Goal: Task Accomplishment & Management: Manage account settings

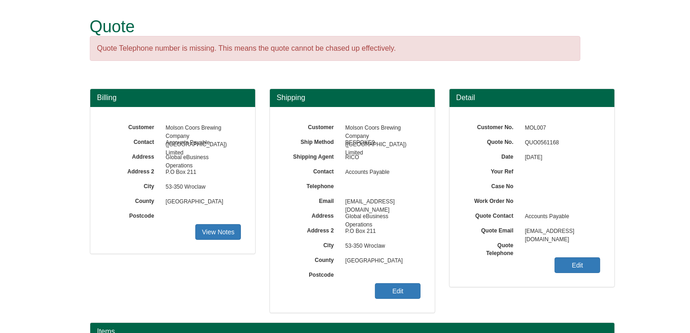
scroll to position [114, 0]
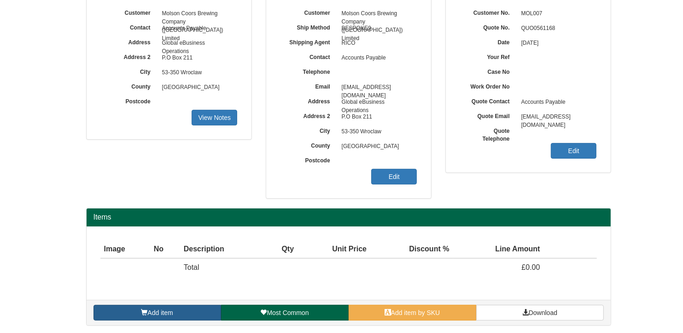
click at [196, 310] on link "Add item" at bounding box center [158, 313] width 128 height 16
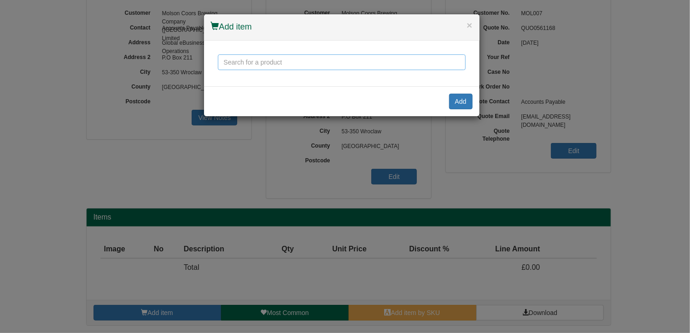
click at [310, 63] on input "text" at bounding box center [342, 62] width 248 height 16
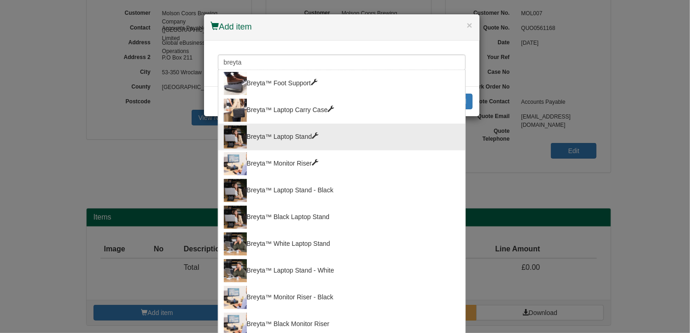
click at [275, 125] on div "Breyta™ Laptop Stand" at bounding box center [342, 136] width 236 height 23
type input "Breyta™ Laptop Stand"
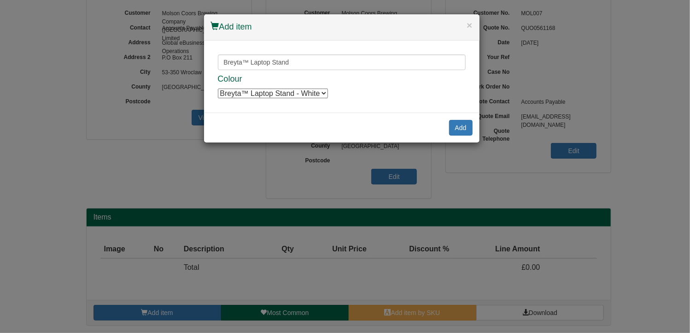
click at [319, 93] on select "Breyta™ Laptop Stand - White Breyta™ Laptop Stand - White Breyta™ Laptop Stand …" at bounding box center [273, 93] width 110 height 10
select select "100016558"
click at [218, 88] on select "Breyta™ Laptop Stand - White Breyta™ Laptop Stand - White Breyta™ Laptop Stand …" at bounding box center [273, 93] width 110 height 10
click at [459, 124] on button "Add" at bounding box center [460, 128] width 23 height 16
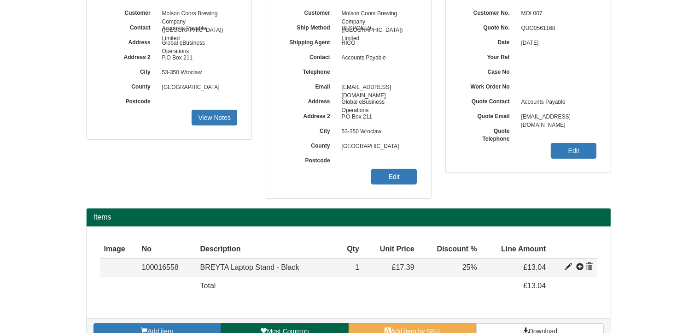
click at [567, 264] on span at bounding box center [568, 266] width 7 height 7
type input "BREYTA Laptop Stand - Black"
type input "3.52"
type input "17.39"
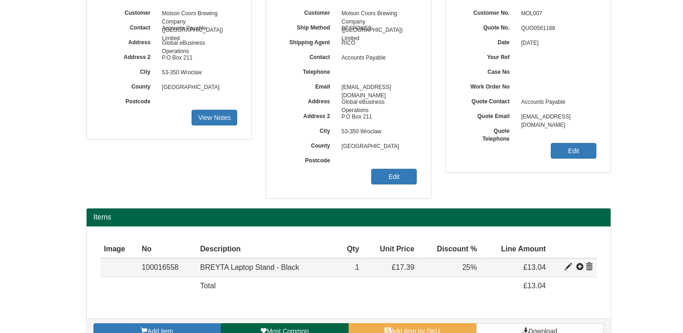
type input "1"
type input "25.00"
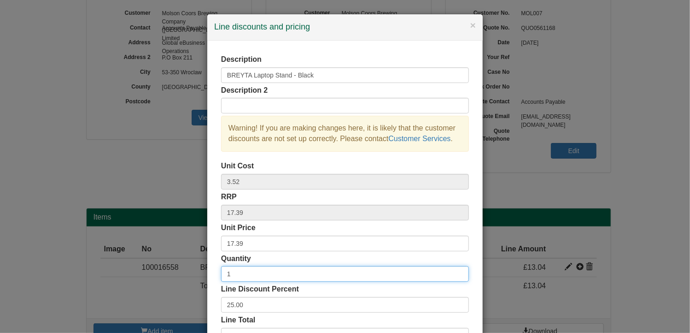
click at [229, 273] on input "1" at bounding box center [345, 274] width 248 height 16
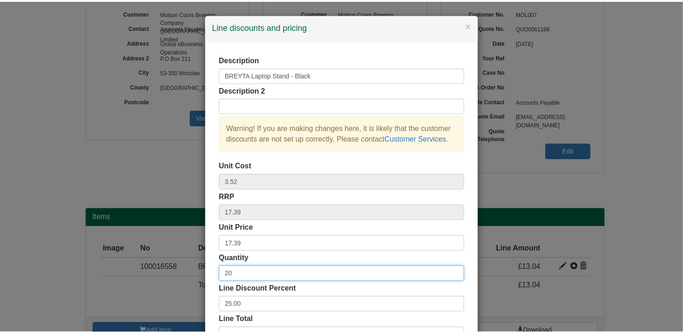
scroll to position [70, 0]
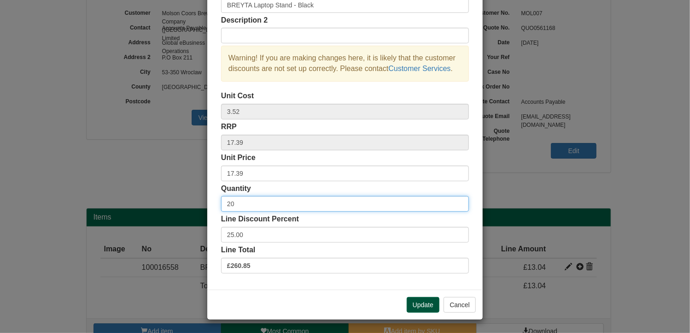
type input "20"
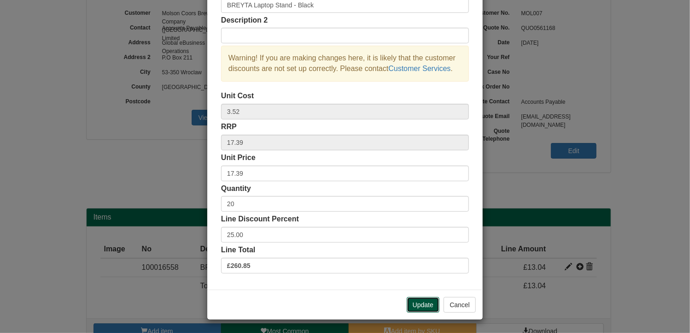
click at [415, 301] on button "Update" at bounding box center [423, 305] width 33 height 16
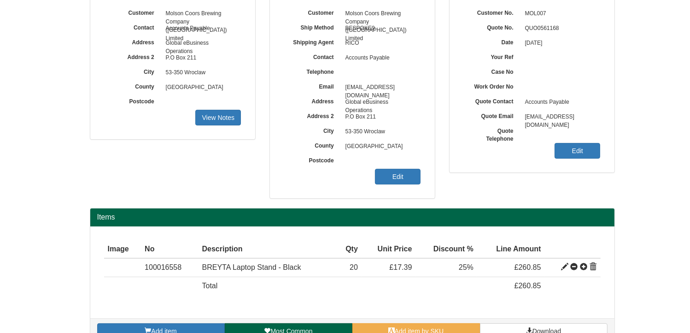
scroll to position [133, 0]
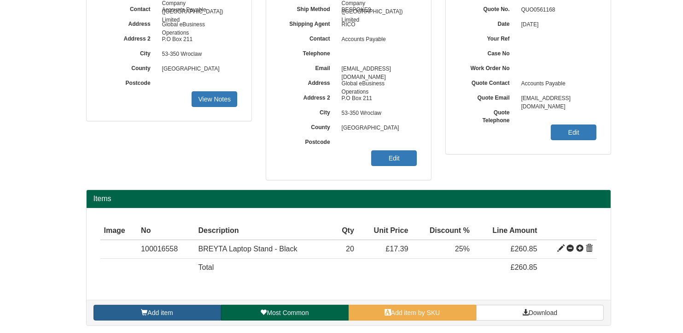
click at [173, 310] on span "Add item" at bounding box center [159, 312] width 25 height 7
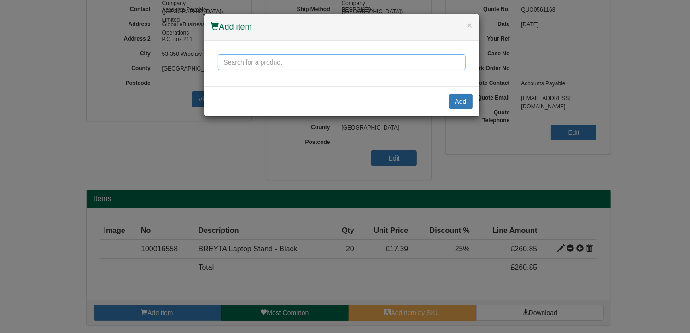
click at [287, 60] on input "text" at bounding box center [342, 62] width 248 height 16
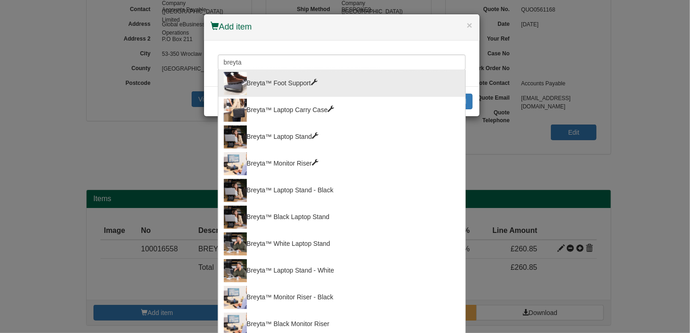
click at [281, 77] on div "Breyta™ Foot Support" at bounding box center [342, 83] width 236 height 23
type input "Breyta™ Foot Support"
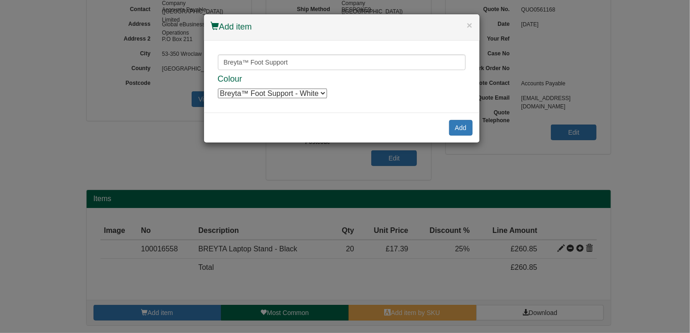
click at [310, 94] on select "Breyta™ Foot Support - White Breyta™ Foot Support - White Breyta™ Foot Support …" at bounding box center [272, 93] width 109 height 10
select select "100016562"
click at [218, 88] on select "Breyta™ Foot Support - White Breyta™ Foot Support - White Breyta™ Foot Support …" at bounding box center [272, 93] width 109 height 10
click at [468, 129] on button "Add" at bounding box center [460, 128] width 23 height 16
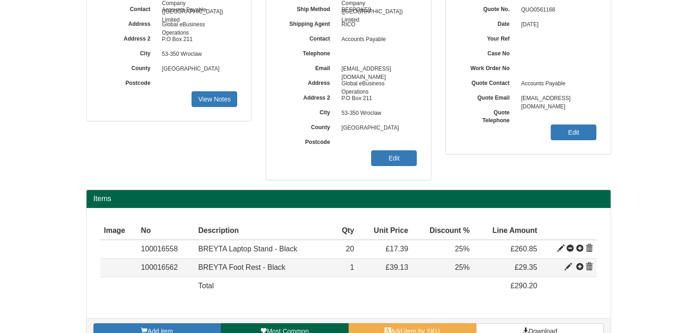
click at [579, 264] on span at bounding box center [579, 266] width 7 height 7
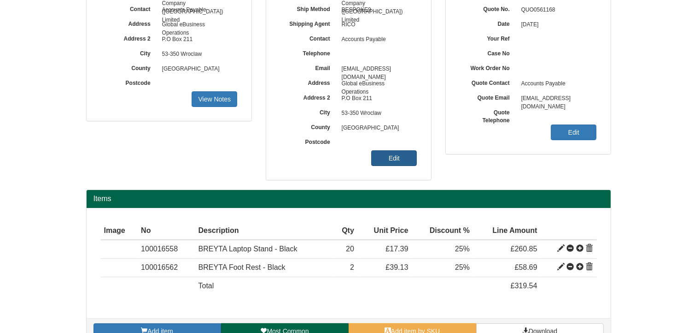
click at [391, 160] on link "Edit" at bounding box center [394, 158] width 46 height 16
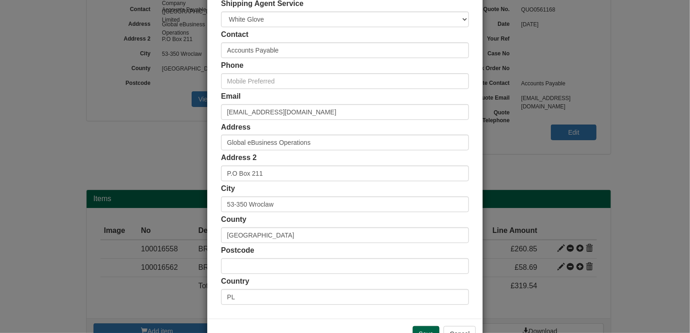
scroll to position [177, 0]
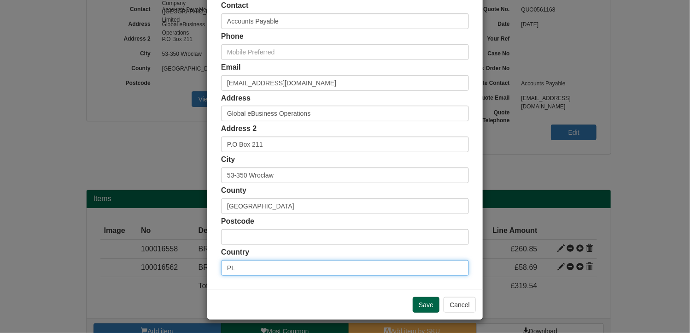
click at [295, 267] on input "PL" at bounding box center [345, 268] width 248 height 16
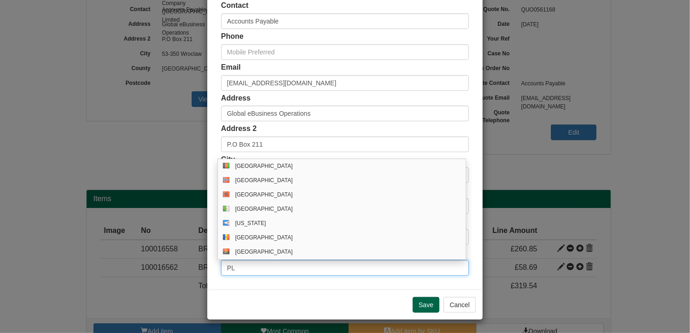
type input "P"
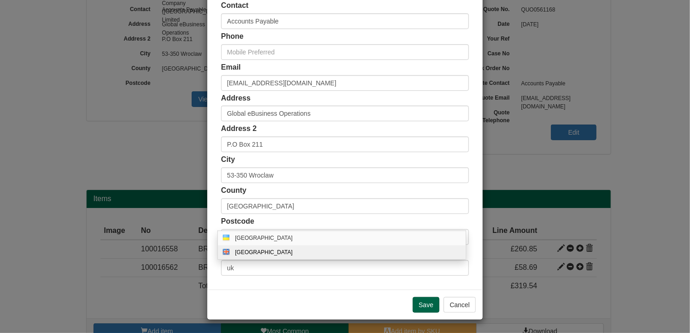
click at [269, 247] on div "[GEOGRAPHIC_DATA]" at bounding box center [342, 252] width 248 height 14
type input "GB"
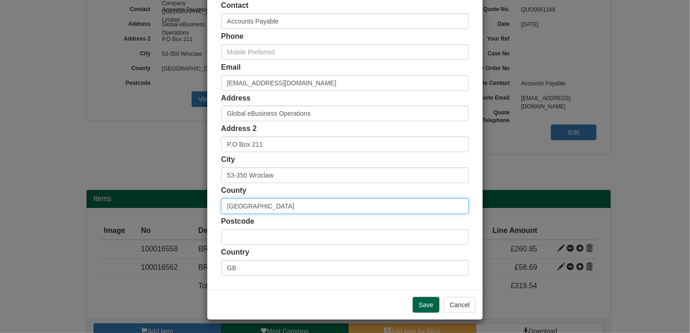
drag, startPoint x: 250, startPoint y: 205, endPoint x: 173, endPoint y: 204, distance: 77.0
click at [173, 204] on div "× Shipping Customer Name Molson Coors Brewing Company (UK) Limited Ship Method …" at bounding box center [345, 166] width 690 height 333
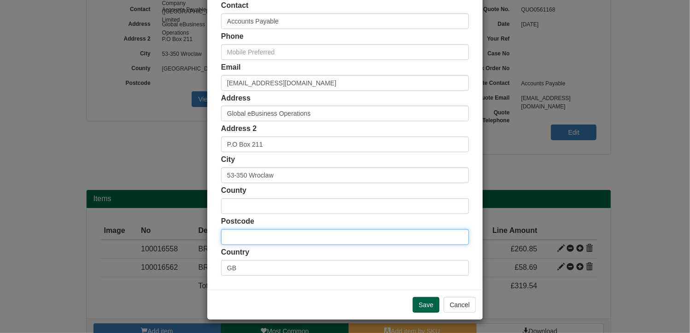
paste input "DE14 1NG"
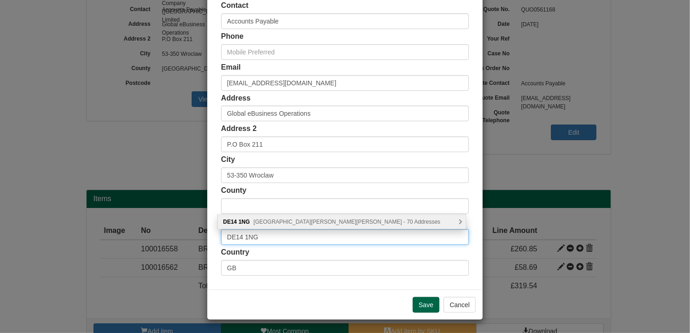
type input "DE14 1NG"
click at [279, 216] on div "DE14 1NG Horninglow Street, Burton-on-Trent - 70 Addresses" at bounding box center [342, 222] width 248 height 14
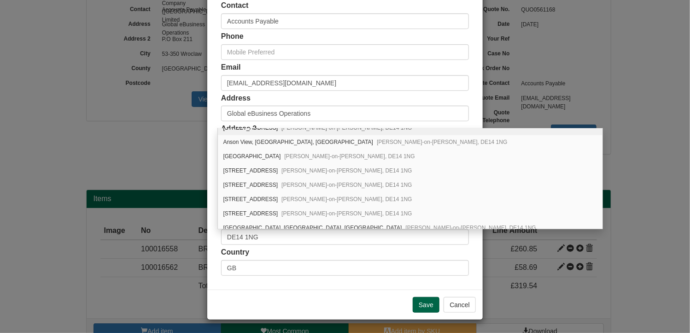
scroll to position [0, 0]
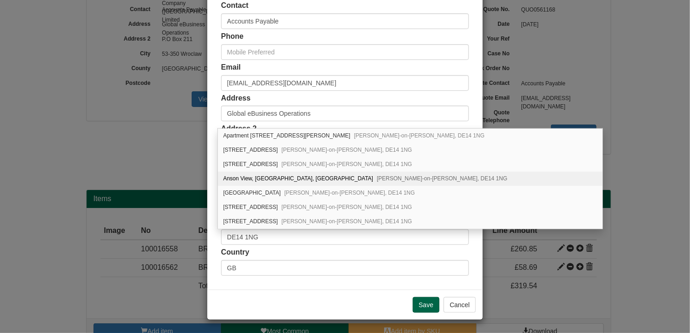
click at [328, 180] on div "Anson View, Anson Court, Horninglow Street Burton-on-Trent, DE14 1NG" at bounding box center [410, 178] width 385 height 14
type input "Anson View, Anson Court"
type input "[GEOGRAPHIC_DATA]"
type input "Burton-on-Trent"
type input "Staffordshire"
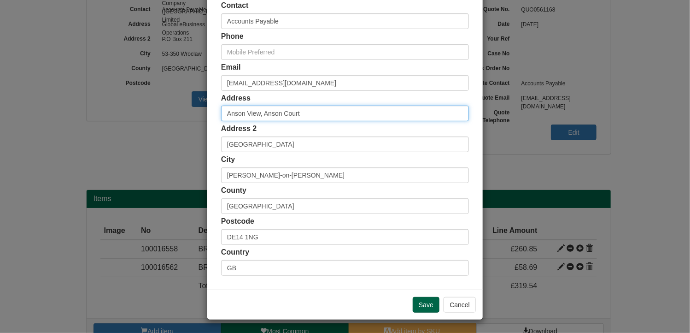
drag, startPoint x: 316, startPoint y: 117, endPoint x: 197, endPoint y: 115, distance: 119.3
click at [197, 115] on div "× Shipping Customer Name Molson Coors Brewing Company (UK) Limited Ship Method …" at bounding box center [345, 166] width 690 height 333
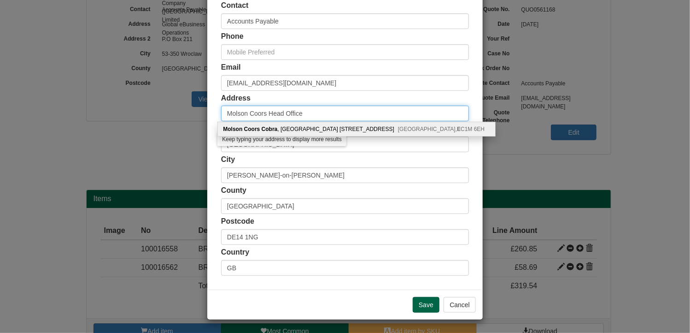
type input "Molson Coors Head Office"
click at [347, 97] on div "Address Molson Coors Head Office" at bounding box center [345, 107] width 248 height 29
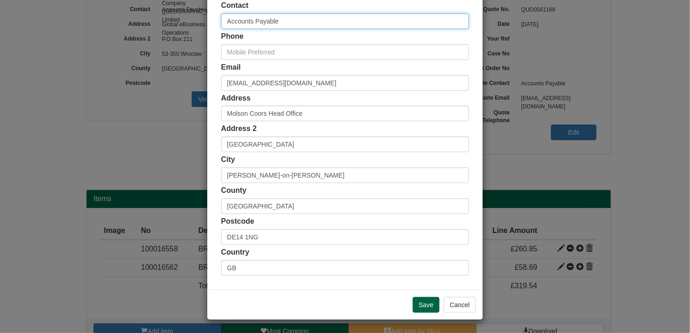
drag, startPoint x: 295, startPoint y: 22, endPoint x: 166, endPoint y: 29, distance: 129.2
click at [166, 29] on div "× Shipping Customer Name Molson Coors Brewing Company (UK) Limited Ship Method …" at bounding box center [345, 166] width 690 height 333
type input "[PERSON_NAME]"
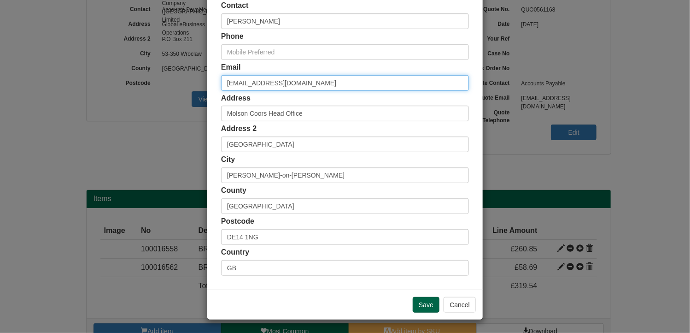
drag, startPoint x: 347, startPoint y: 85, endPoint x: 146, endPoint y: 70, distance: 202.4
click at [146, 70] on div "× Shipping Customer Name Molson Coors Brewing Company (UK) Limited Ship Method …" at bounding box center [345, 166] width 690 height 333
type input "[PERSON_NAME][EMAIL_ADDRESS][PERSON_NAME][DOMAIN_NAME]"
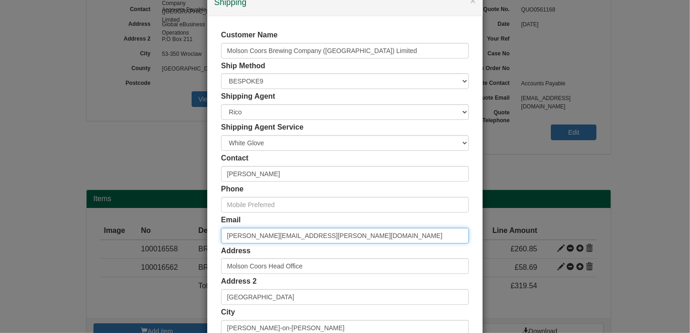
scroll to position [23, 0]
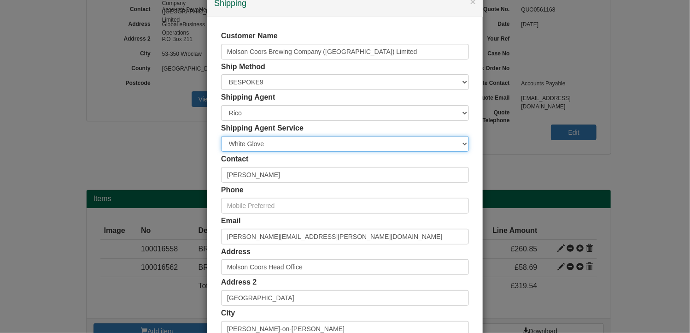
click at [440, 145] on select "Carrier White Glove" at bounding box center [345, 144] width 248 height 16
select select "CA-NEXTDAY"
click at [221, 136] on select "Carrier White Glove" at bounding box center [345, 144] width 248 height 16
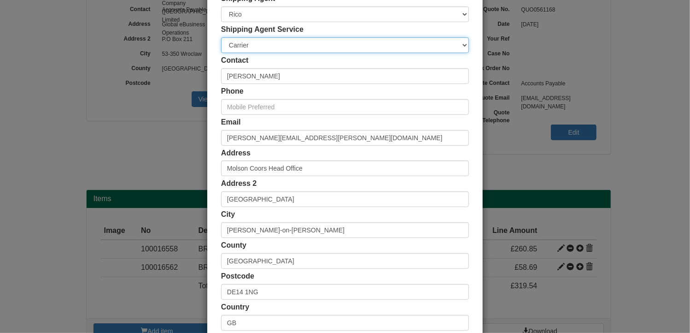
scroll to position [177, 0]
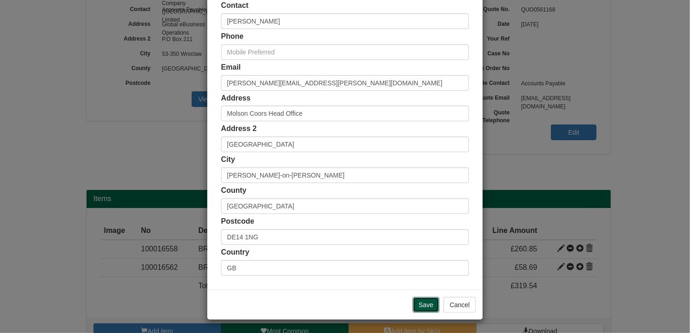
click at [421, 306] on input "Save" at bounding box center [426, 305] width 27 height 16
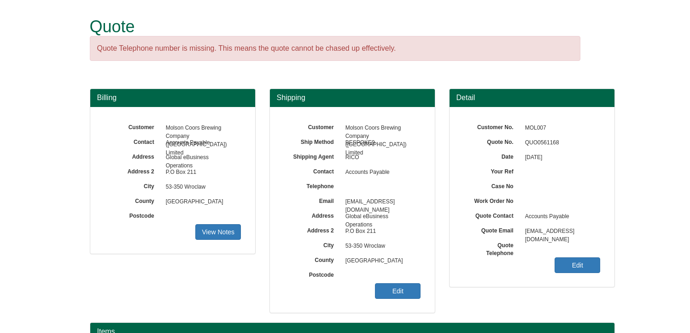
scroll to position [129, 0]
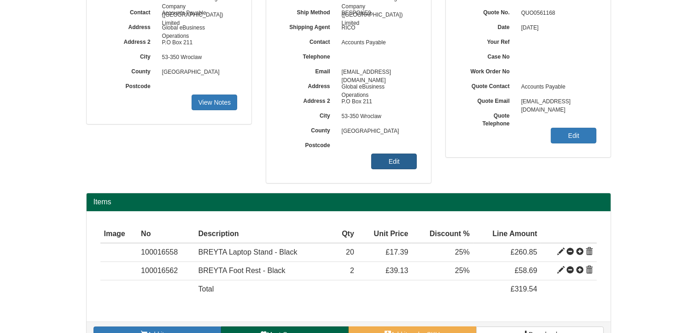
click at [398, 160] on link "Edit" at bounding box center [394, 161] width 46 height 16
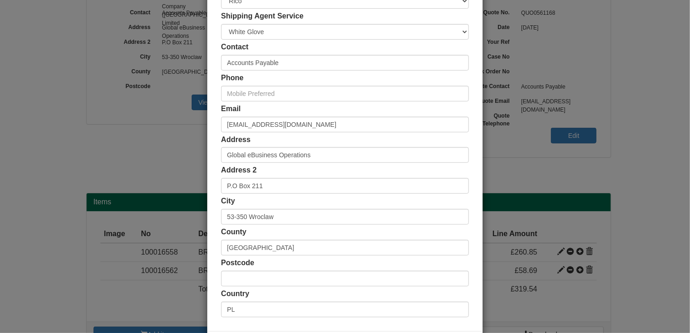
scroll to position [134, 0]
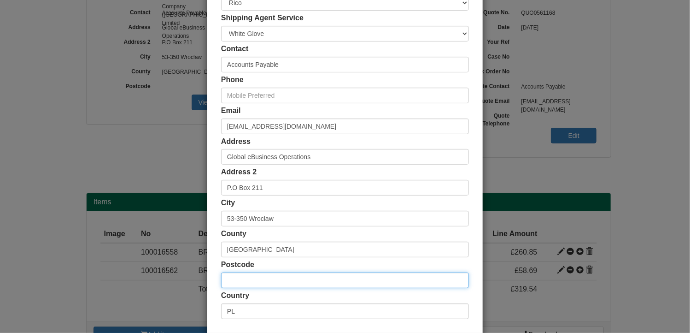
click at [251, 279] on input "text" at bounding box center [345, 280] width 248 height 16
paste input "Horninglow St,"
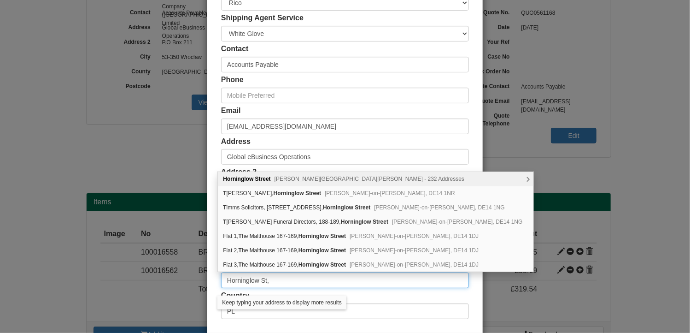
type input "Horninglow St,"
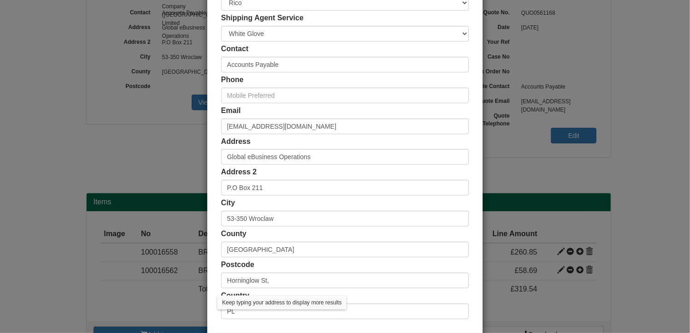
click at [332, 141] on div "Address Global eBusiness Operations" at bounding box center [345, 150] width 248 height 29
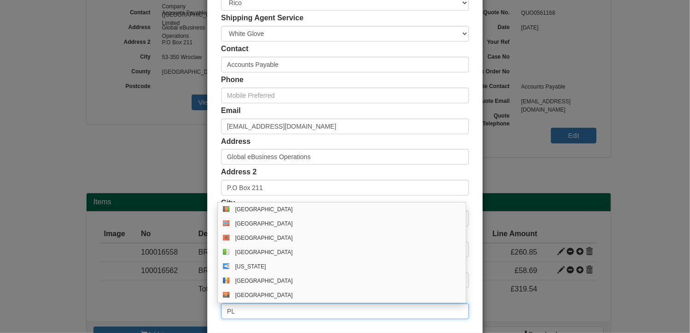
click at [254, 313] on input "PL" at bounding box center [345, 311] width 248 height 16
drag, startPoint x: 252, startPoint y: 313, endPoint x: 166, endPoint y: 308, distance: 86.8
click at [166, 308] on div "× Shipping Customer Name Molson Coors Brewing Company (UK) Limited Ship Method …" at bounding box center [345, 166] width 690 height 333
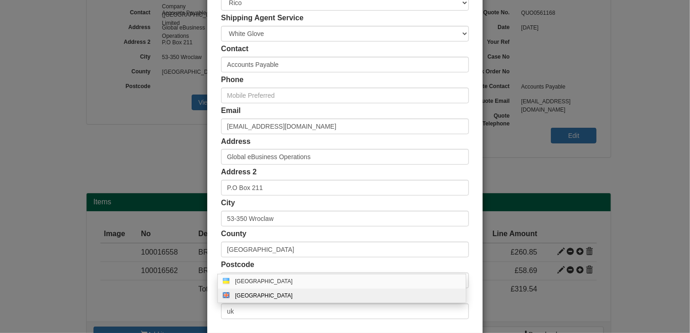
click at [260, 293] on div "[GEOGRAPHIC_DATA]" at bounding box center [351, 295] width 232 height 7
type input "GB"
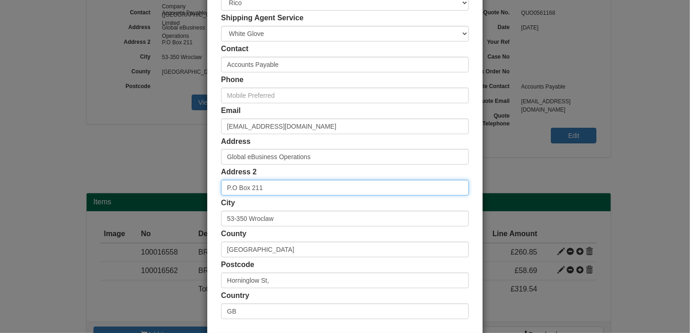
drag, startPoint x: 278, startPoint y: 189, endPoint x: 192, endPoint y: 181, distance: 87.0
click at [192, 181] on div "× Shipping Customer Name Molson Coors Brewing Company (UK) Limited Ship Method …" at bounding box center [345, 166] width 690 height 333
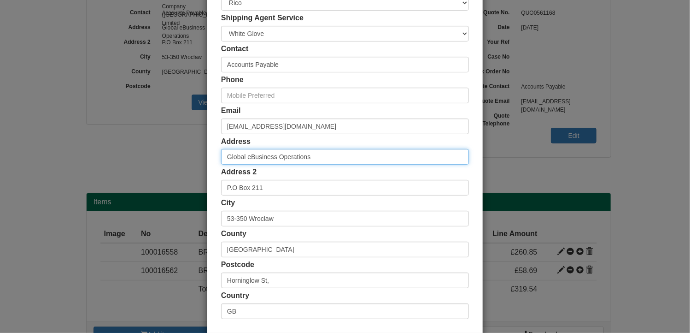
drag, startPoint x: 359, startPoint y: 153, endPoint x: 163, endPoint y: 155, distance: 196.3
click at [163, 155] on div "× Shipping Customer Name Molson Coors Brewing Company (UK) Limited Ship Method …" at bounding box center [345, 166] width 690 height 333
paste input "Horninglow St,"
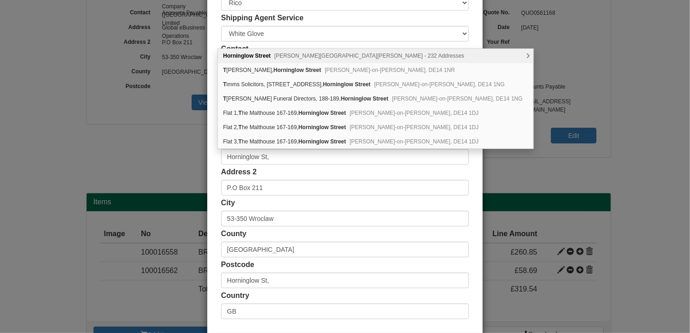
click at [346, 58] on span "Burton-on-Trent, DE14 - 232 Addresses" at bounding box center [370, 56] width 190 height 6
type input "[GEOGRAPHIC_DATA]"
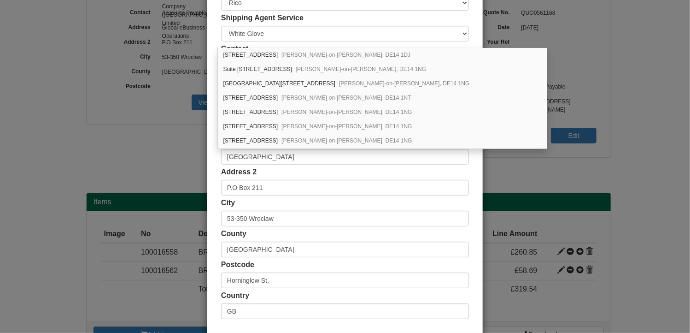
scroll to position [1309, 0]
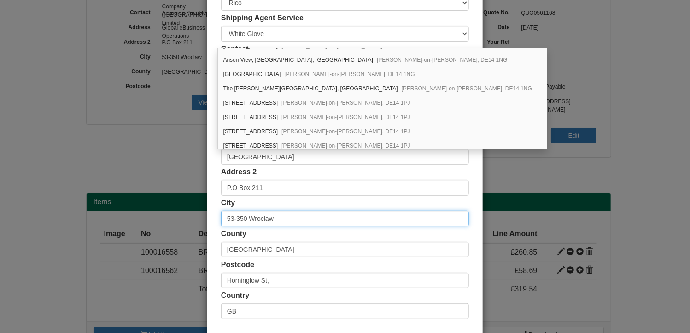
click at [402, 212] on input "53-350 Wroclaw" at bounding box center [345, 219] width 248 height 16
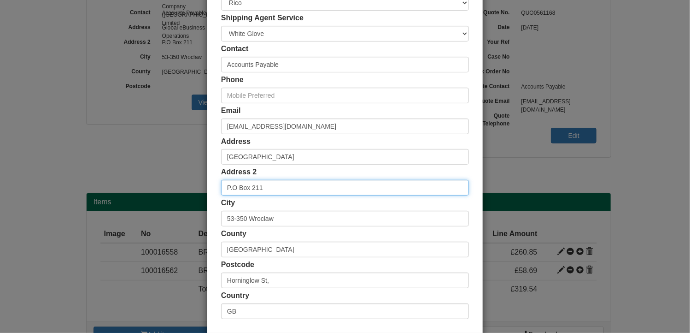
drag, startPoint x: 271, startPoint y: 192, endPoint x: 185, endPoint y: 191, distance: 86.6
click at [185, 191] on div "× Shipping Customer Name Molson Coors Brewing Company (UK) Limited Ship Method …" at bounding box center [345, 166] width 690 height 333
paste input "Horninglow St,"
type input "Horninglow St,"
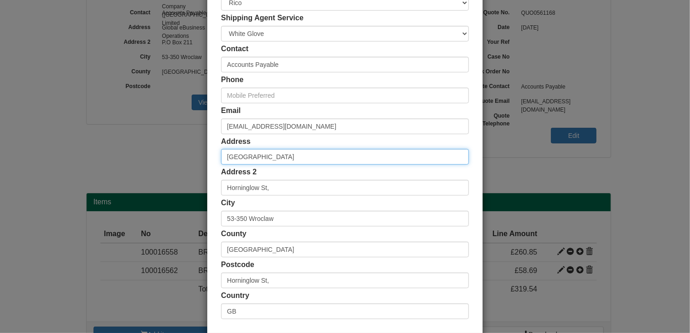
scroll to position [0, 0]
drag, startPoint x: 293, startPoint y: 154, endPoint x: 187, endPoint y: 155, distance: 106.4
click at [187, 155] on div "× Shipping Customer Name Molson Coors Brewing Company (UK) Limited Ship Method …" at bounding box center [345, 166] width 690 height 333
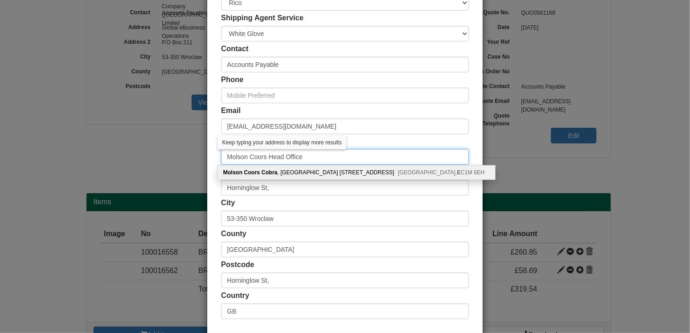
type input "Molson Coors Head Office"
click at [409, 139] on div "Address Molson Coors Head Office" at bounding box center [345, 150] width 248 height 29
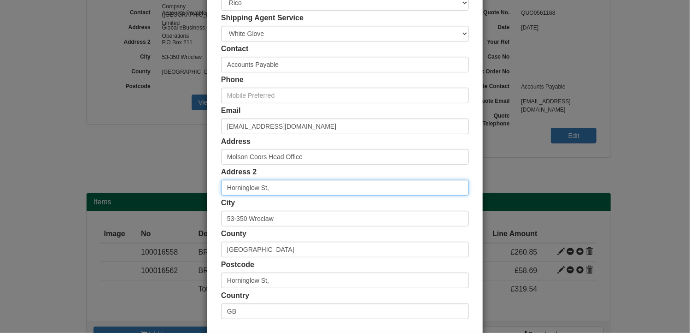
click at [283, 192] on input "Horninglow St," at bounding box center [345, 188] width 248 height 16
type input "[GEOGRAPHIC_DATA]"
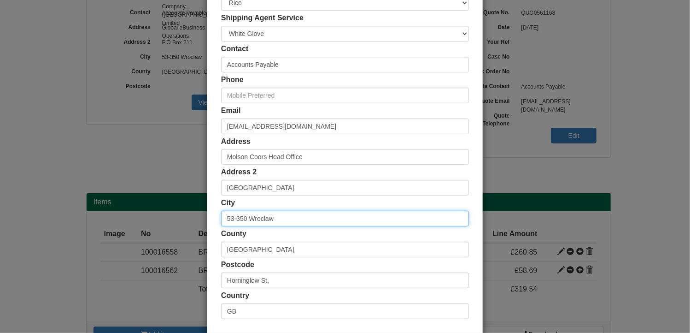
drag, startPoint x: 280, startPoint y: 220, endPoint x: 162, endPoint y: 220, distance: 117.9
click at [162, 220] on div "× Shipping Customer Name Molson Coors Brewing Company (UK) Limited Ship Method …" at bounding box center [345, 166] width 690 height 333
type input "[PERSON_NAME][GEOGRAPHIC_DATA][PERSON_NAME]"
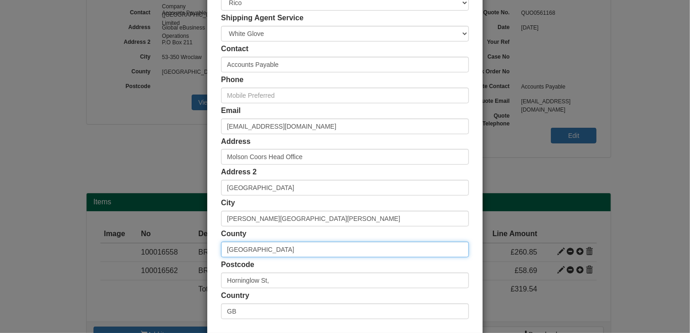
drag, startPoint x: 252, startPoint y: 248, endPoint x: 181, endPoint y: 242, distance: 71.2
click at [181, 242] on div "× Shipping Customer Name Molson Coors Brewing Company (UK) Limited Ship Method …" at bounding box center [345, 166] width 690 height 333
type input "[GEOGRAPHIC_DATA]"
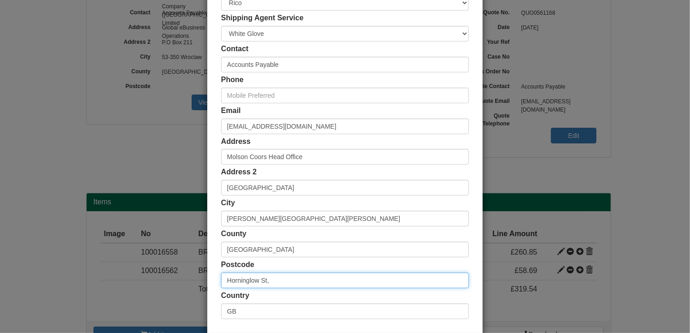
drag, startPoint x: 267, startPoint y: 282, endPoint x: 183, endPoint y: 276, distance: 83.6
click at [183, 276] on div "× Shipping Customer Name Molson Coors Brewing Company (UK) Limited Ship Method …" at bounding box center [345, 166] width 690 height 333
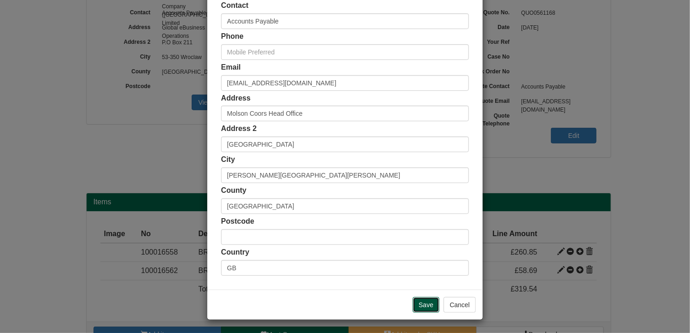
click at [420, 306] on input "Save" at bounding box center [426, 305] width 27 height 16
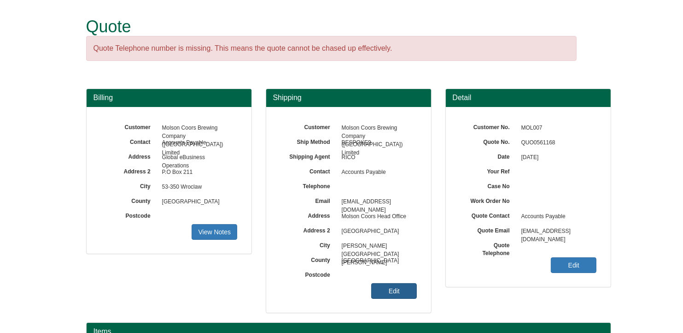
click at [387, 294] on link "Edit" at bounding box center [394, 291] width 46 height 16
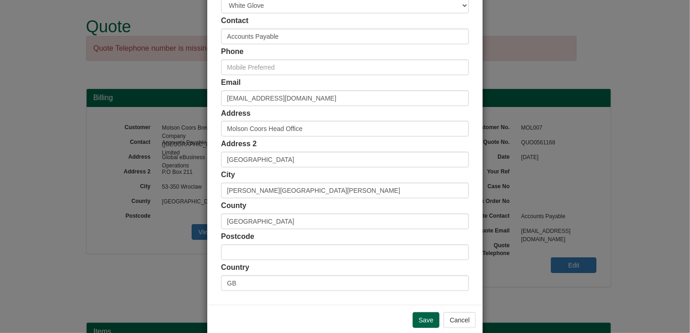
scroll to position [169, 0]
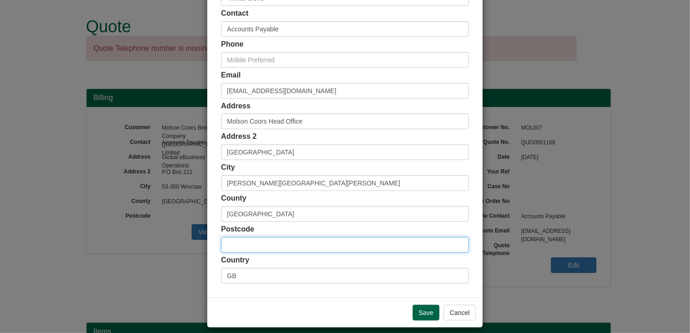
paste input "DE14 1NG"
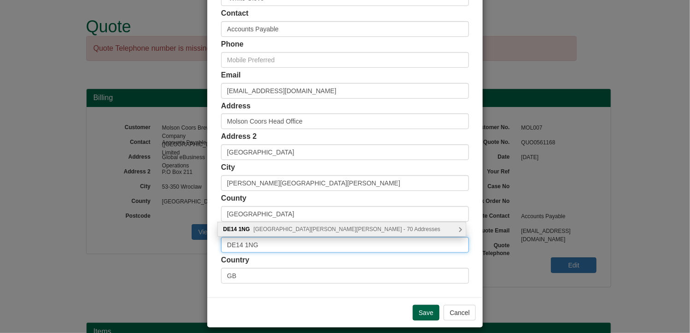
type input "DE14 1NG"
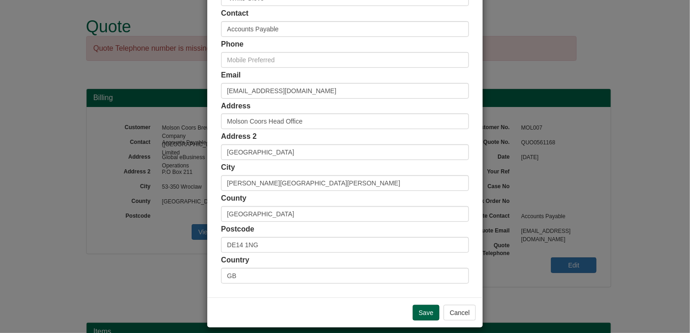
click at [467, 205] on div "Customer Name Molson Coors Brewing Company (UK) Limited Ship Method Free of Cha…" at bounding box center [344, 84] width 275 height 426
click at [424, 310] on input "Save" at bounding box center [426, 313] width 27 height 16
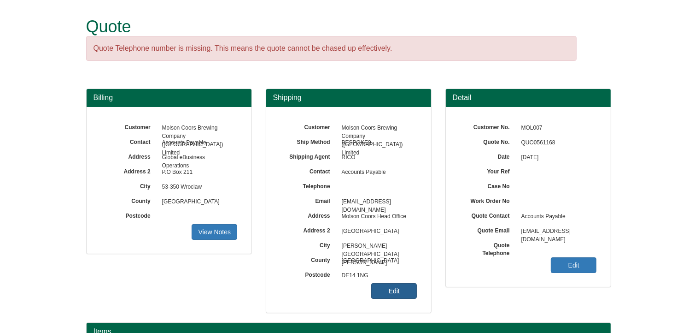
click at [394, 290] on link "Edit" at bounding box center [394, 291] width 46 height 16
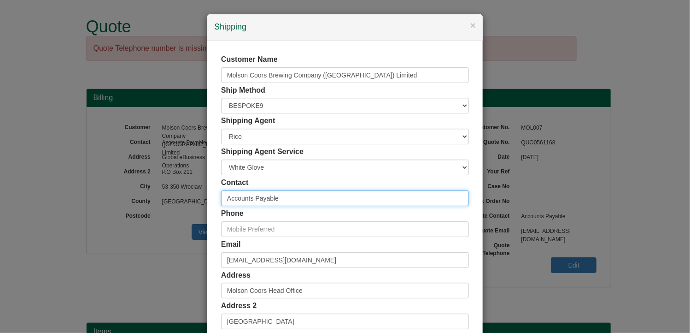
drag, startPoint x: 293, startPoint y: 197, endPoint x: 157, endPoint y: 192, distance: 136.0
click at [157, 192] on div "× Shipping Customer Name Molson Coors Brewing Company (UK) Limited Ship Method …" at bounding box center [345, 166] width 690 height 333
type input "[PERSON_NAME]"
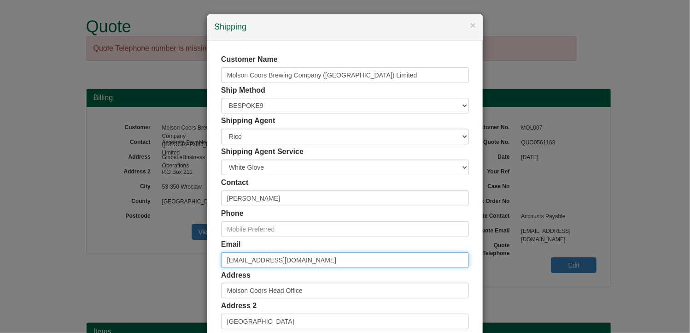
drag, startPoint x: 345, startPoint y: 265, endPoint x: 158, endPoint y: 237, distance: 188.2
click at [158, 237] on div "× Shipping Customer Name Molson Coors Brewing Company (UK) Limited Ship Method …" at bounding box center [345, 166] width 690 height 333
type input "[PERSON_NAME][EMAIL_ADDRESS][PERSON_NAME][DOMAIN_NAME]"
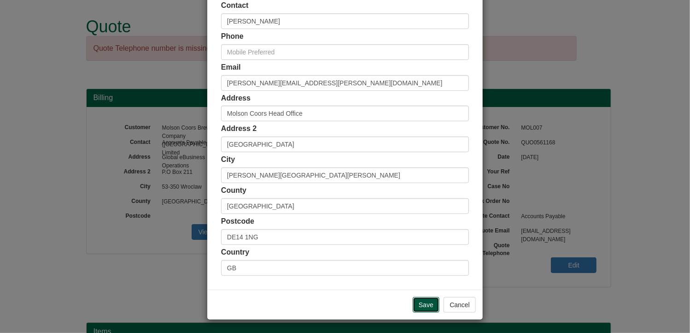
click at [423, 302] on input "Save" at bounding box center [426, 305] width 27 height 16
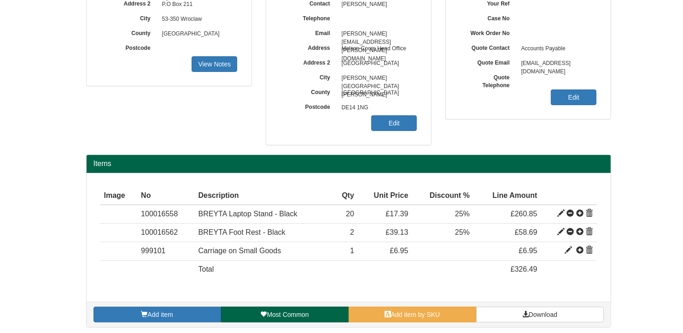
scroll to position [170, 0]
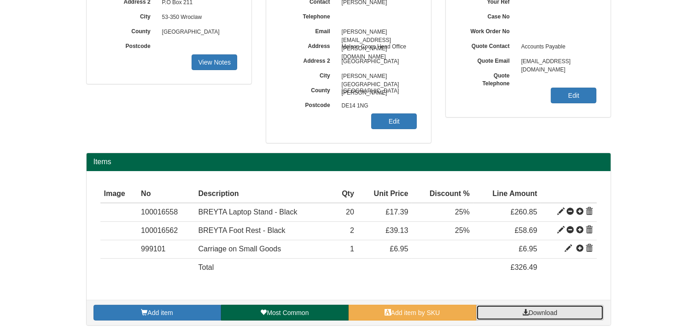
click at [560, 308] on link "Download" at bounding box center [540, 313] width 128 height 16
